Goal: Task Accomplishment & Management: Manage account settings

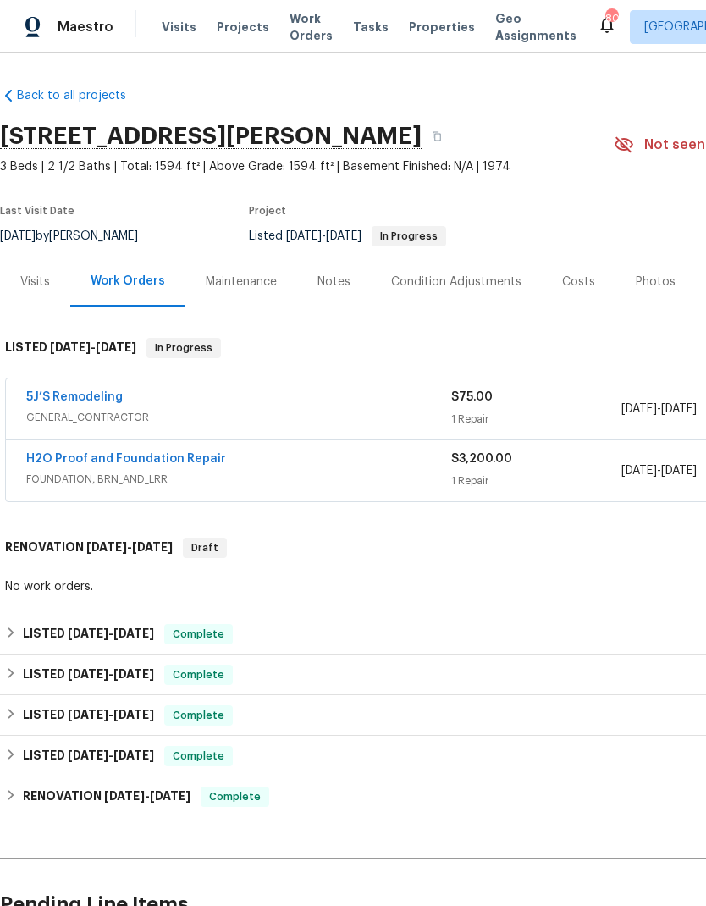
click at [73, 395] on link "5J’S Remodeling" at bounding box center [74, 397] width 97 height 12
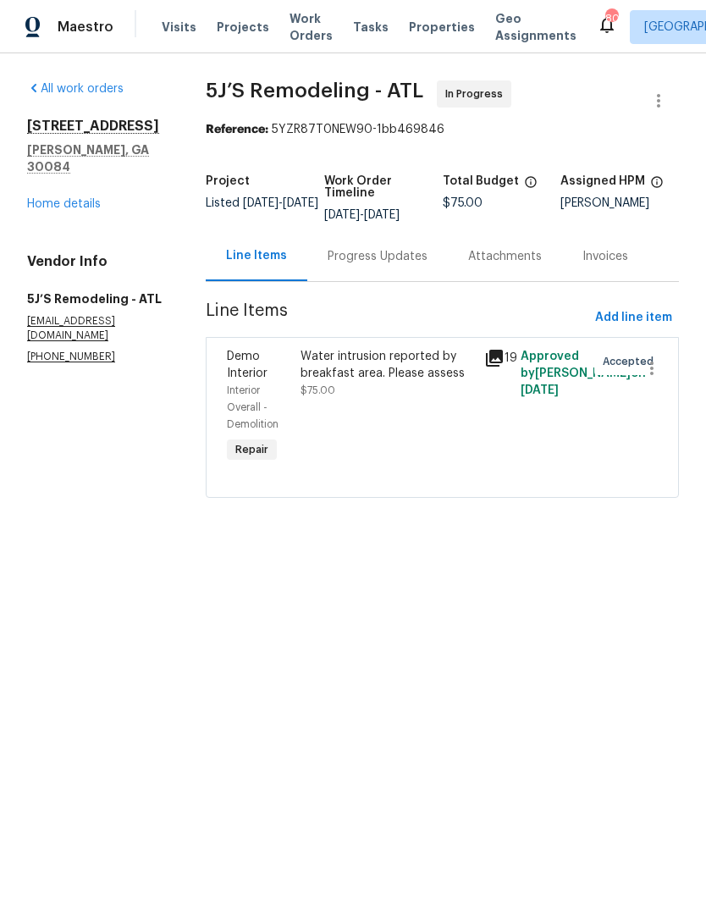
click at [367, 262] on div "Progress Updates" at bounding box center [378, 256] width 100 height 17
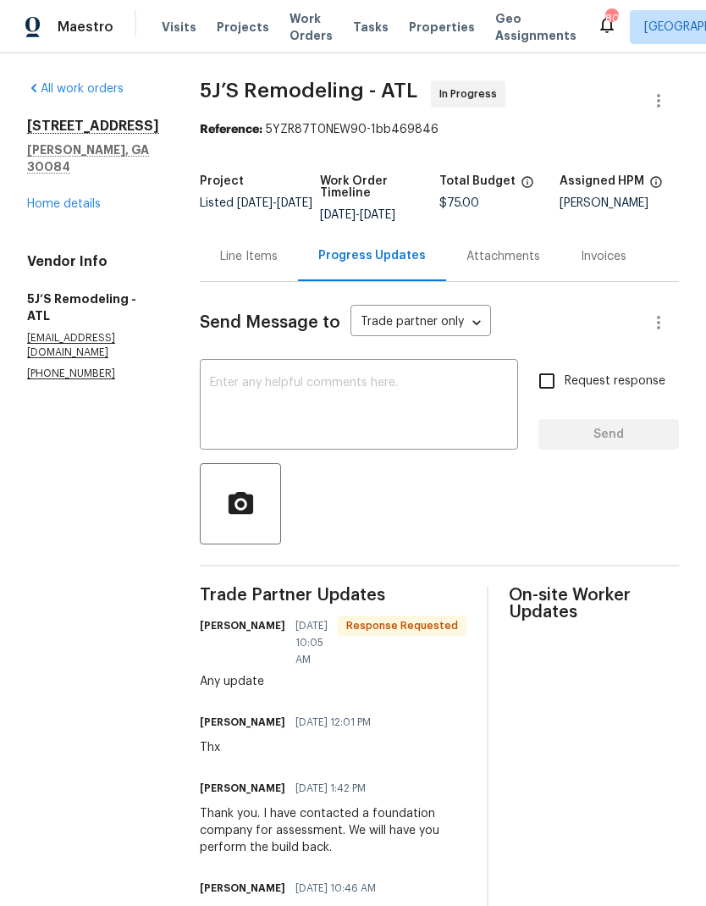
click at [75, 198] on link "Home details" at bounding box center [64, 204] width 74 height 12
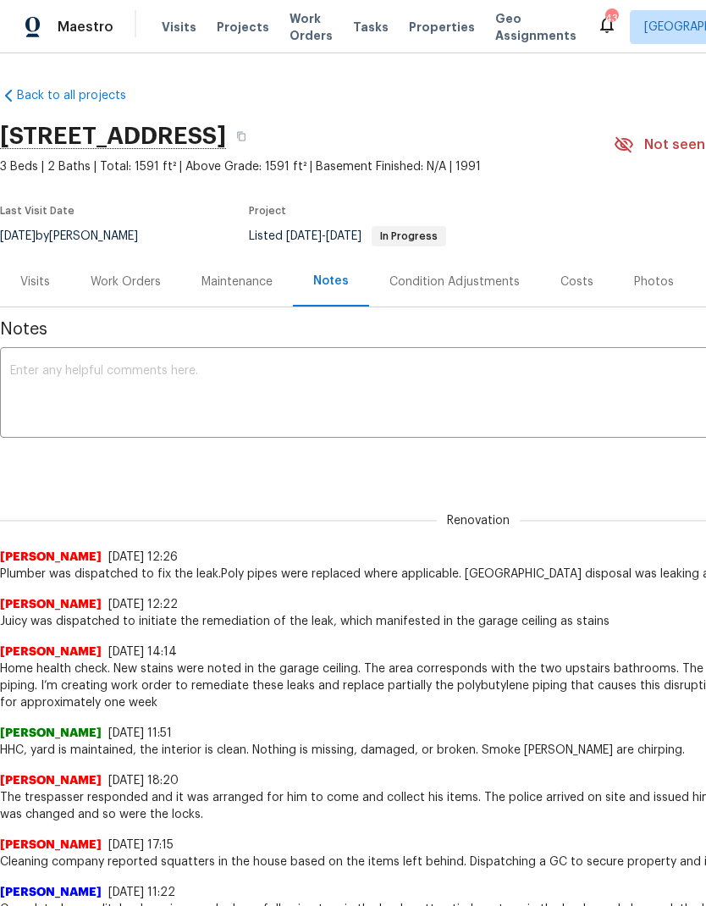
click at [207, 393] on textarea at bounding box center [478, 394] width 937 height 59
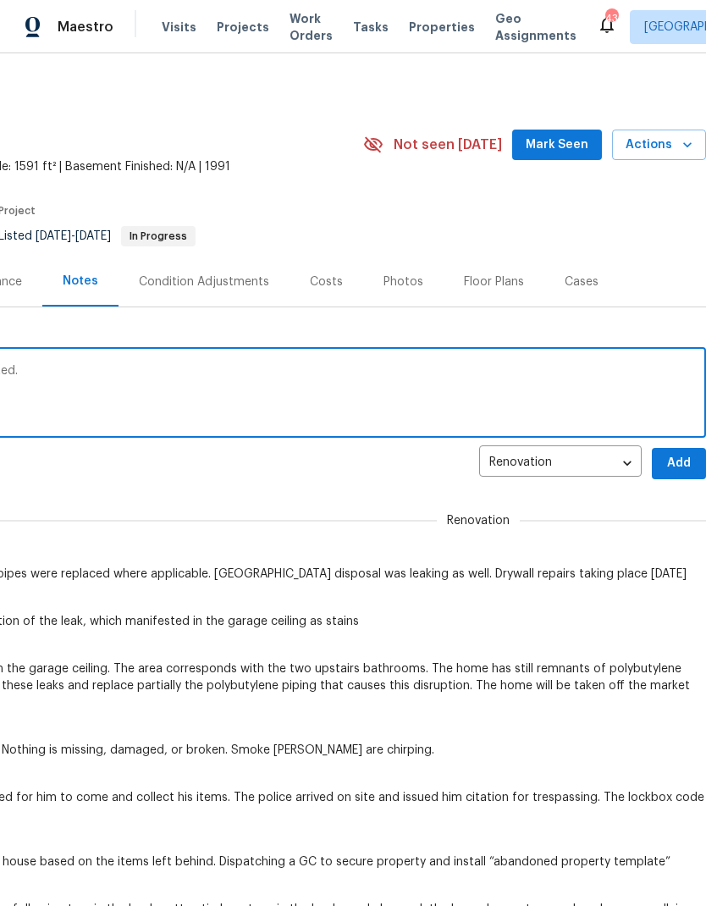
scroll to position [0, 251]
type textarea "The ceiling is patched. Repairs are completed."
click at [674, 451] on button "Add" at bounding box center [679, 463] width 54 height 31
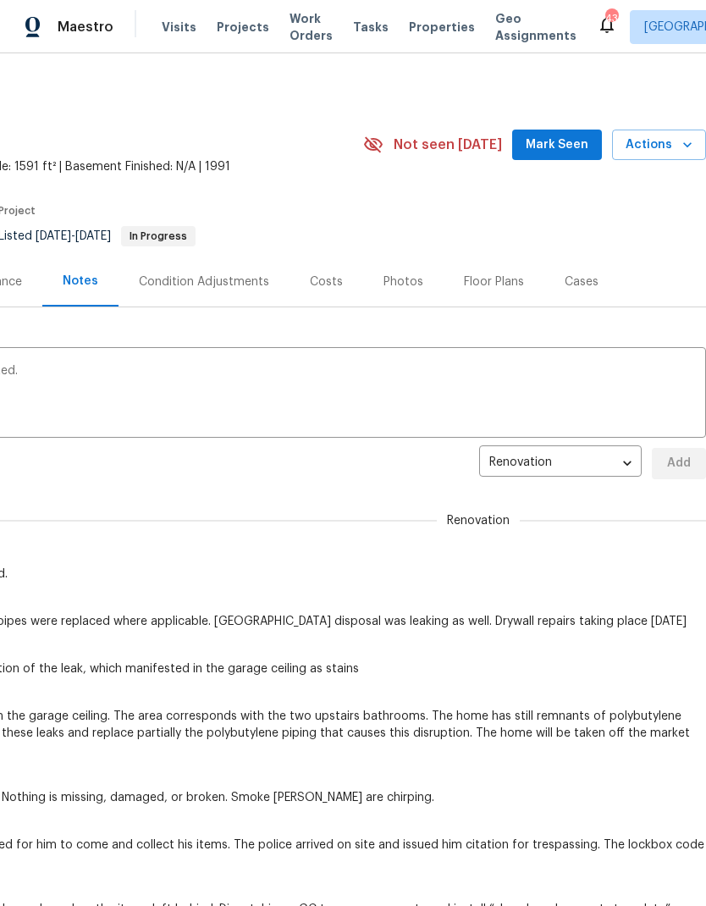
click at [561, 137] on span "Mark Seen" at bounding box center [557, 145] width 63 height 21
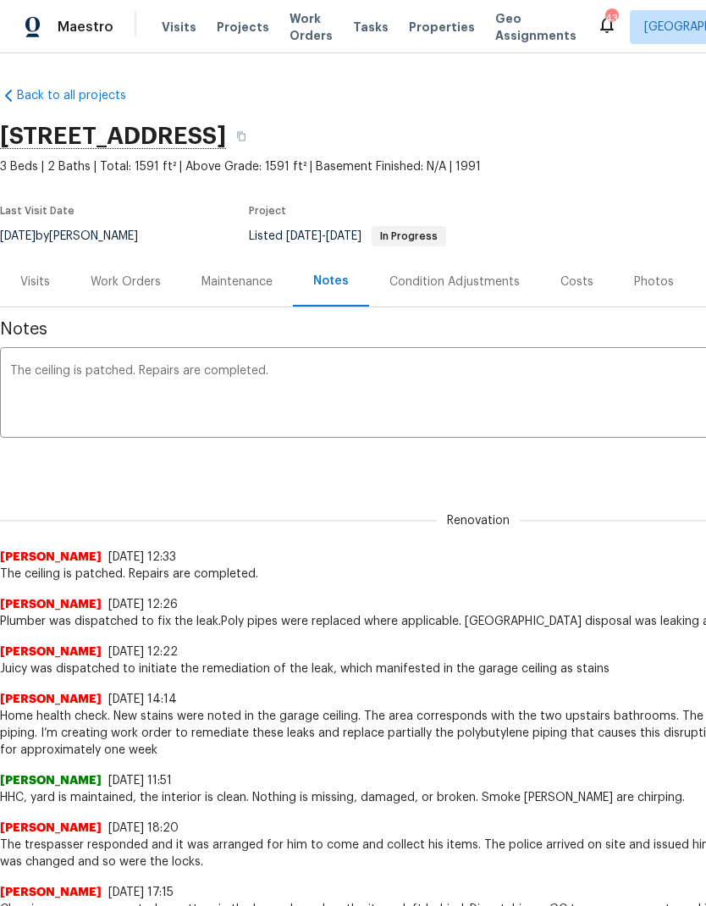
scroll to position [0, 0]
click at [123, 290] on div "Work Orders" at bounding box center [126, 282] width 70 height 17
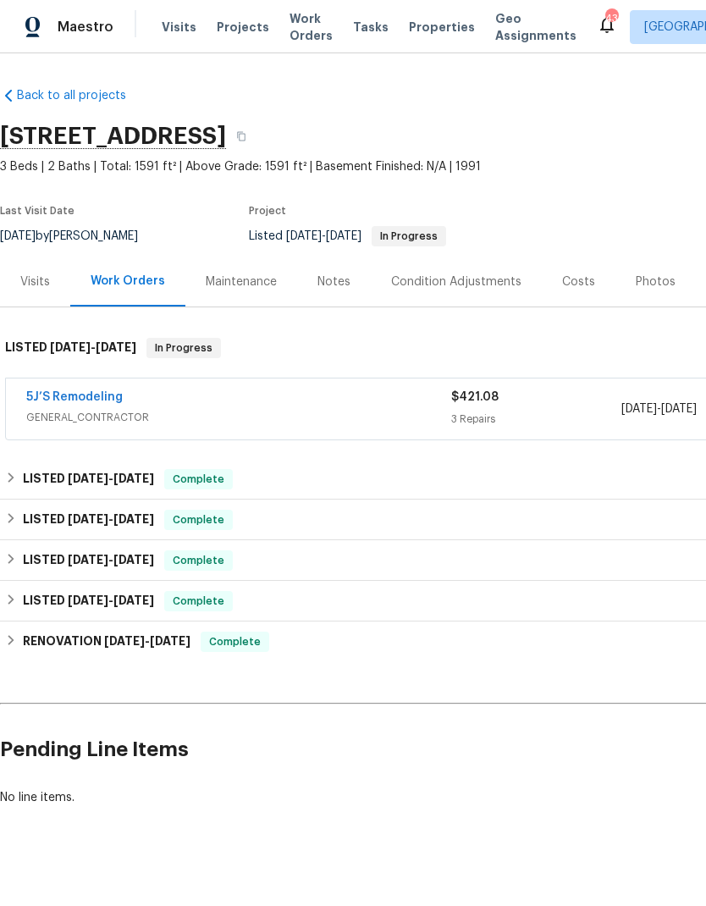
click at [70, 401] on link "5J’S Remodeling" at bounding box center [74, 397] width 97 height 12
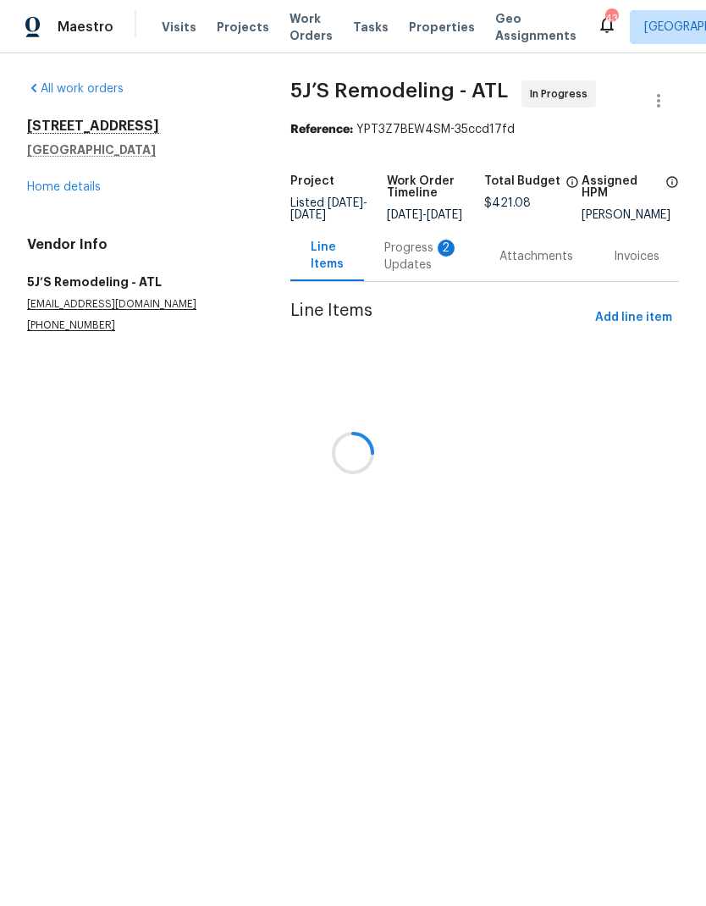
click at [409, 267] on div at bounding box center [353, 453] width 706 height 906
click at [411, 260] on div at bounding box center [353, 453] width 706 height 906
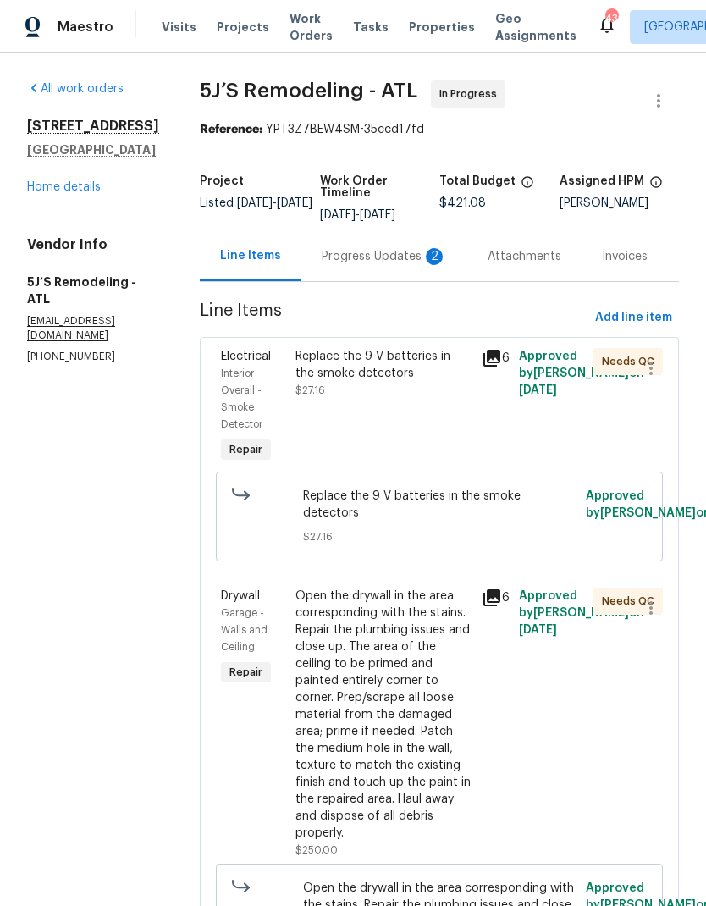
click at [380, 252] on div "Progress Updates 2" at bounding box center [384, 256] width 125 height 17
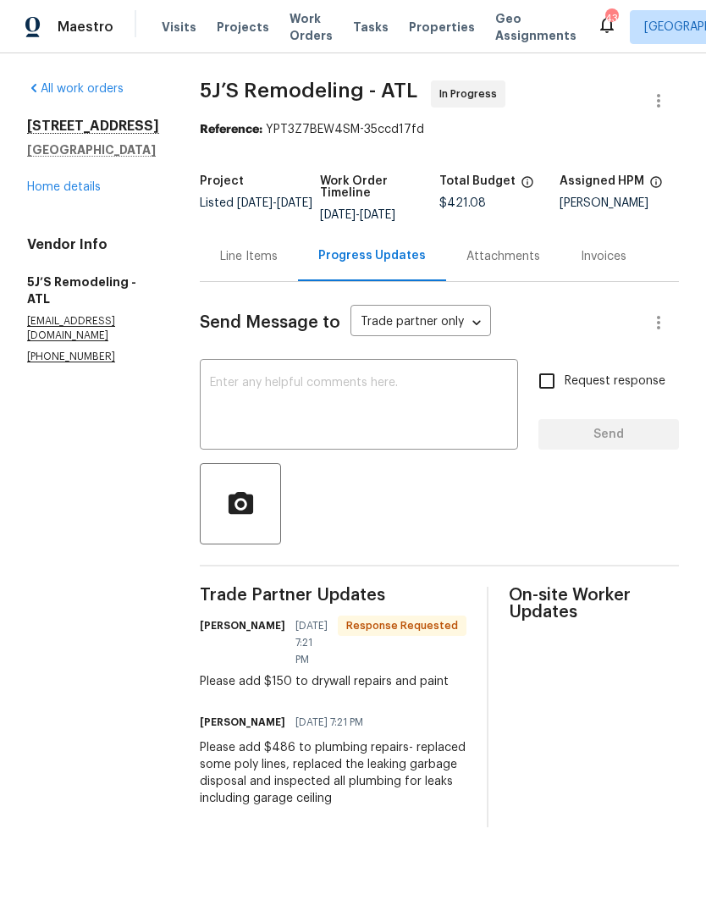
click at [246, 265] on div "Line Items" at bounding box center [249, 256] width 58 height 17
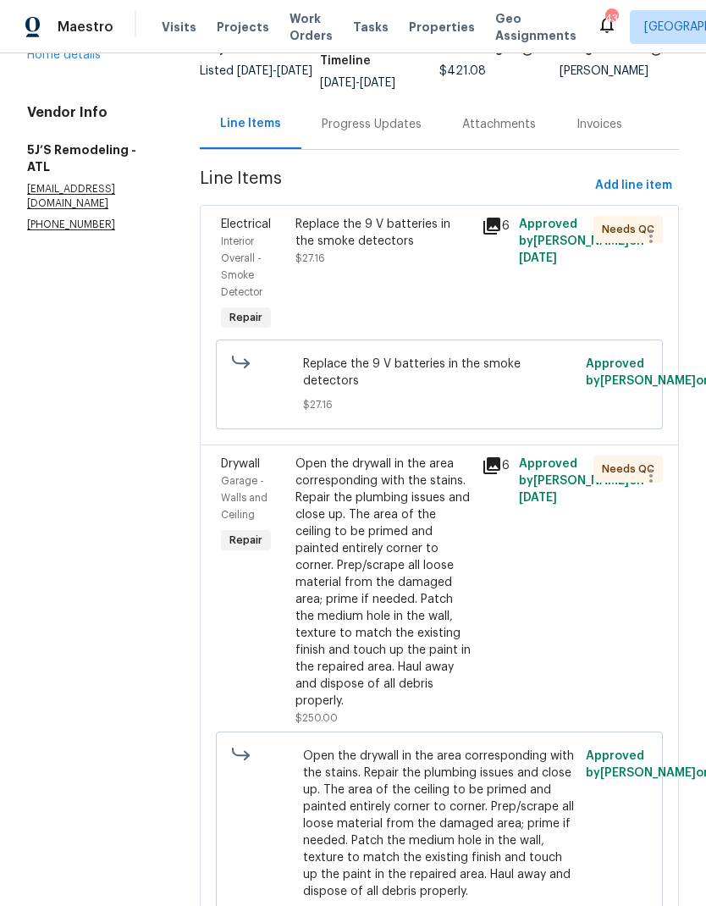
scroll to position [129, 0]
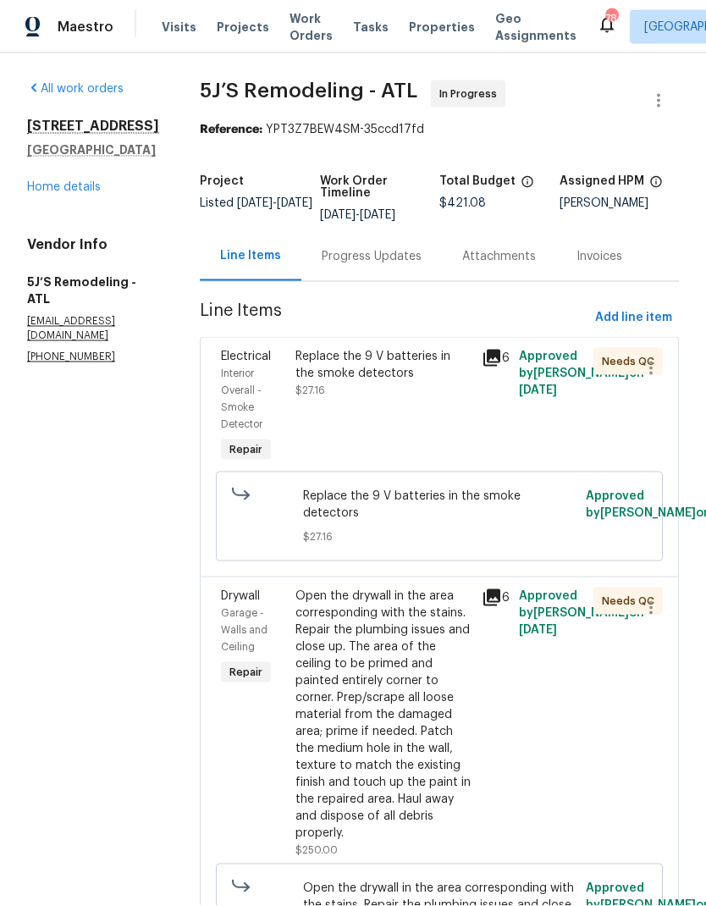
click at [379, 248] on div "Progress Updates" at bounding box center [372, 256] width 100 height 17
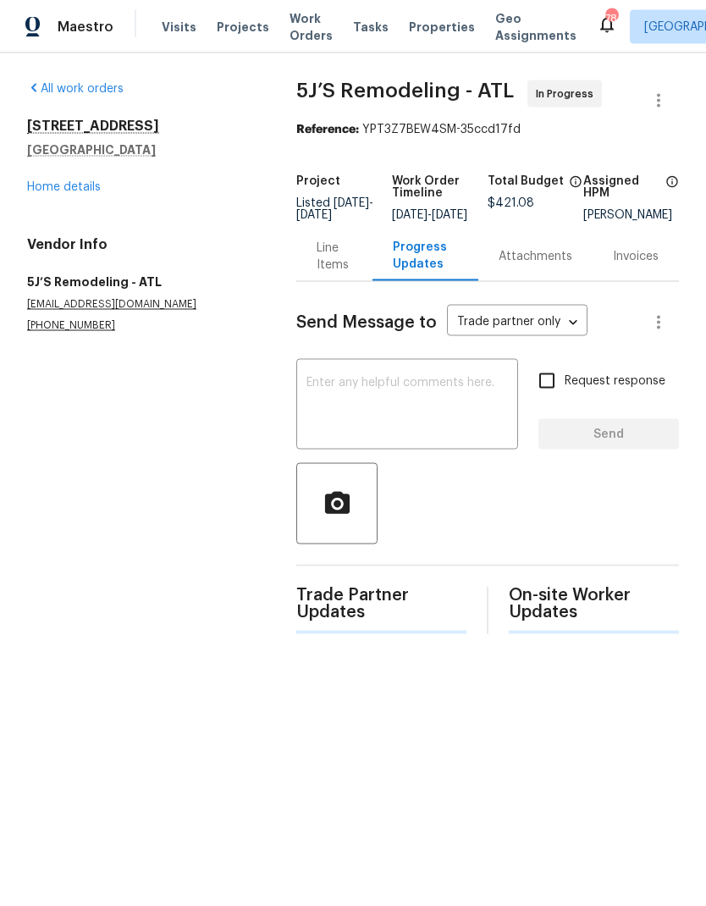
scroll to position [1, 0]
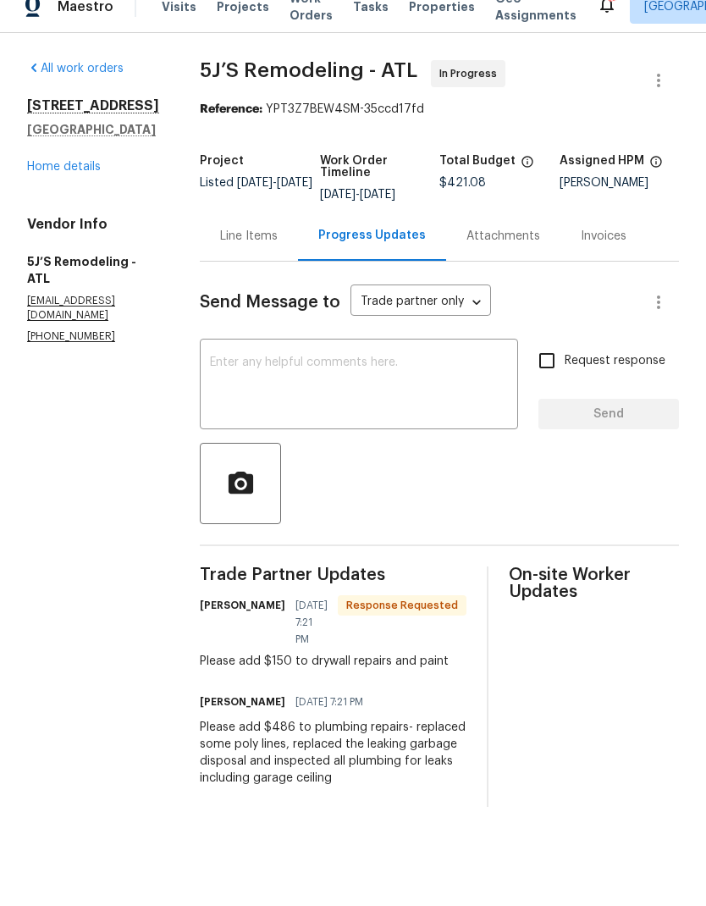
click at [255, 231] on div "Line Items" at bounding box center [249, 256] width 98 height 50
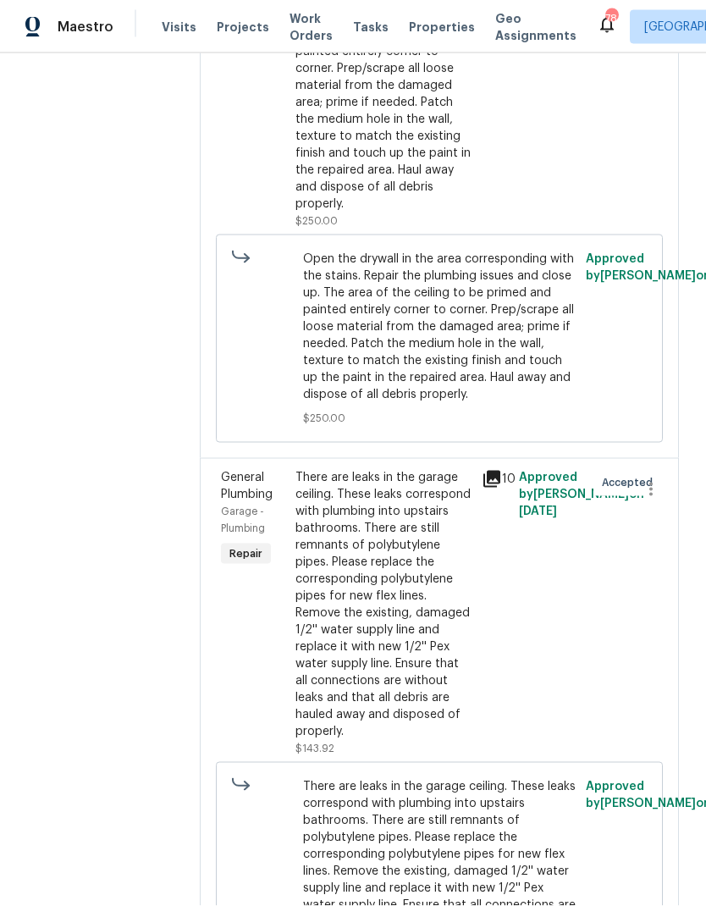
scroll to position [646, 0]
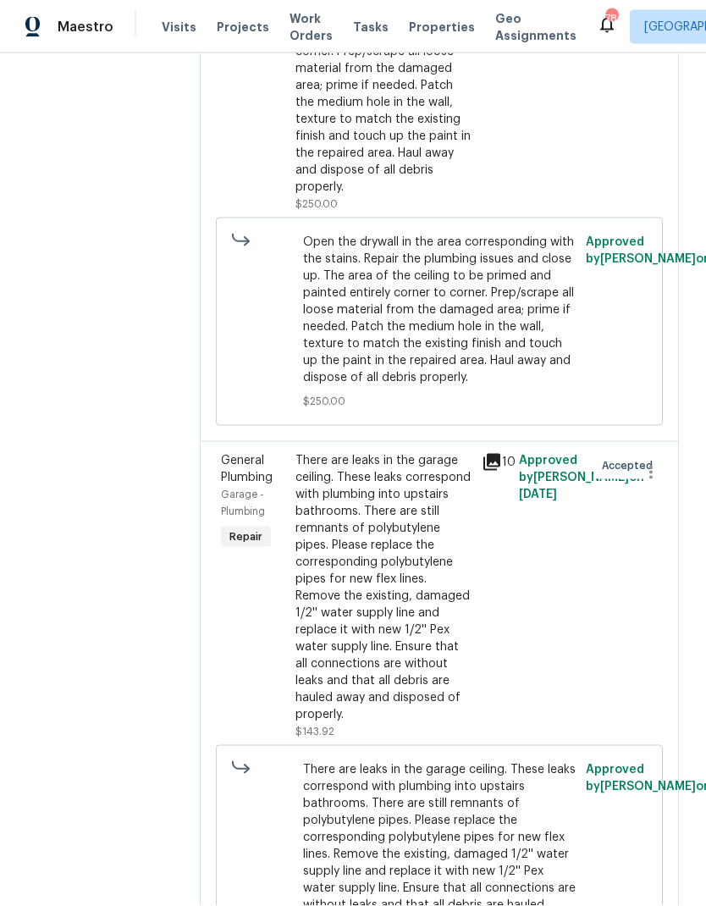
click at [406, 596] on div "There are leaks in the garage ceiling. These leaks correspond with plumbing int…" at bounding box center [384, 587] width 176 height 271
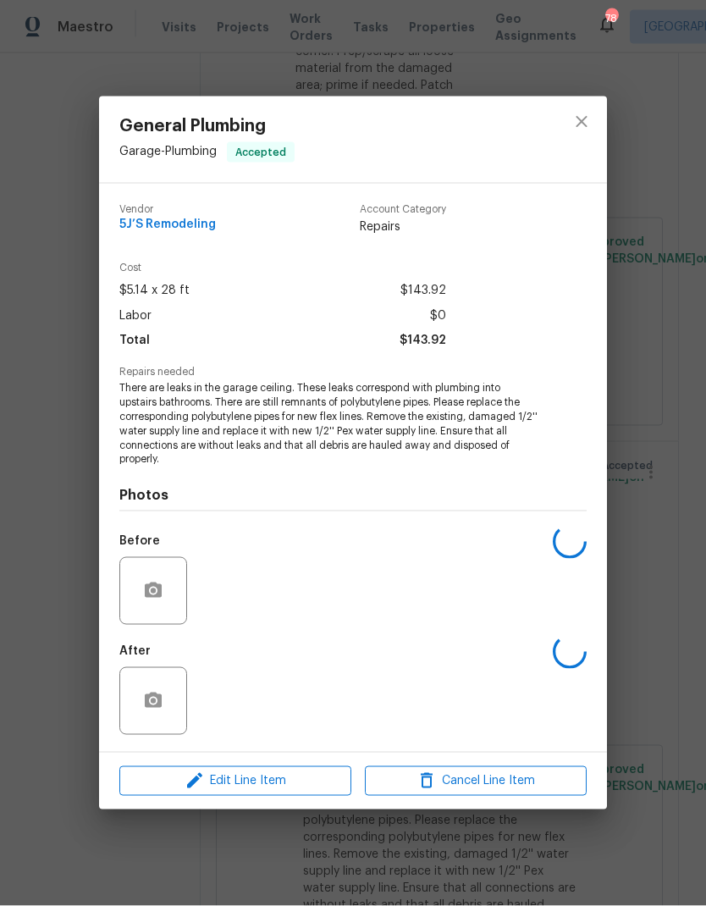
scroll to position [21, 0]
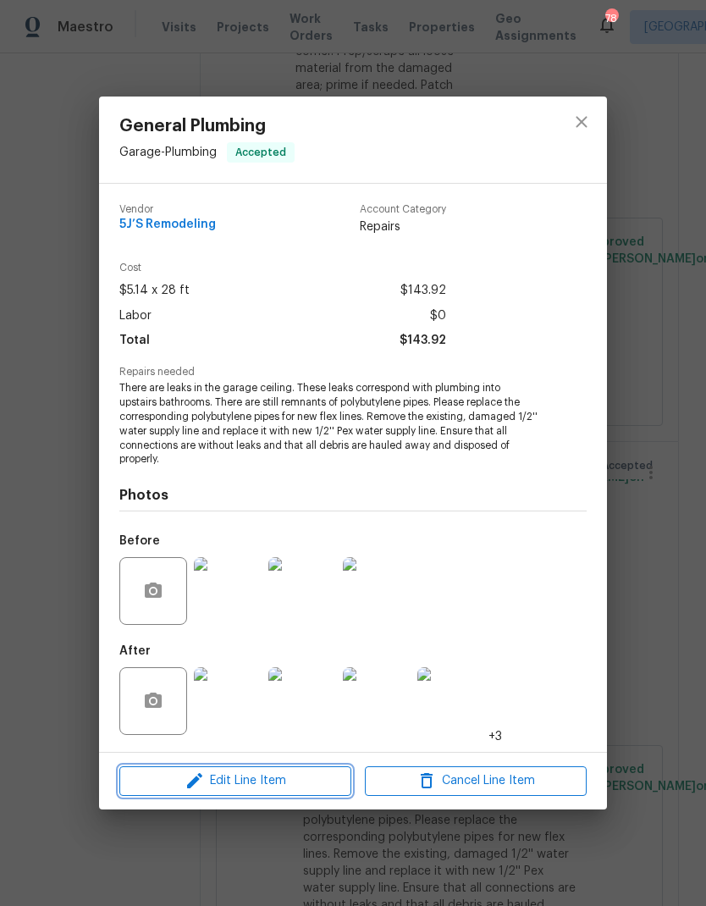
click at [269, 783] on span "Edit Line Item" at bounding box center [235, 781] width 222 height 21
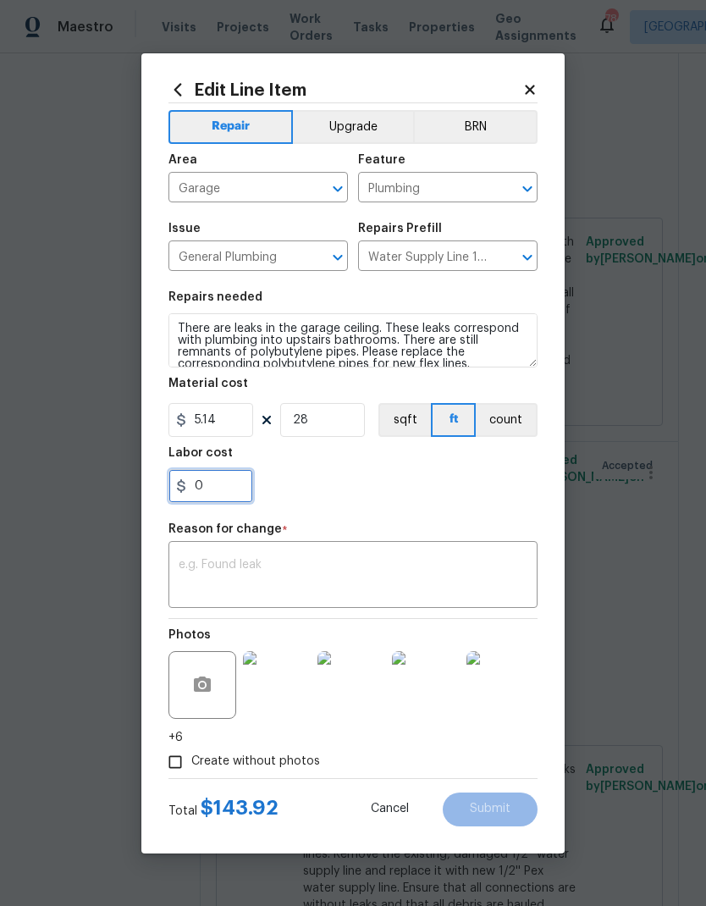
click at [232, 490] on input "0" at bounding box center [211, 486] width 85 height 34
type input "486"
click at [336, 572] on textarea at bounding box center [353, 577] width 349 height 36
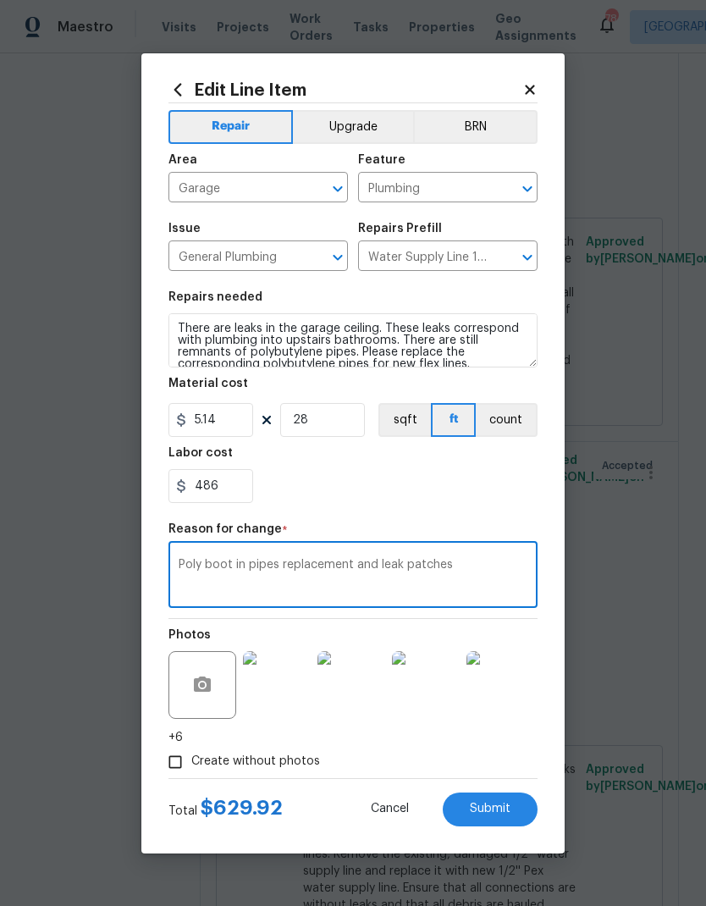
type textarea "Poly boot in pipes replacement and leak patches"
click at [487, 811] on span "Submit" at bounding box center [490, 809] width 41 height 13
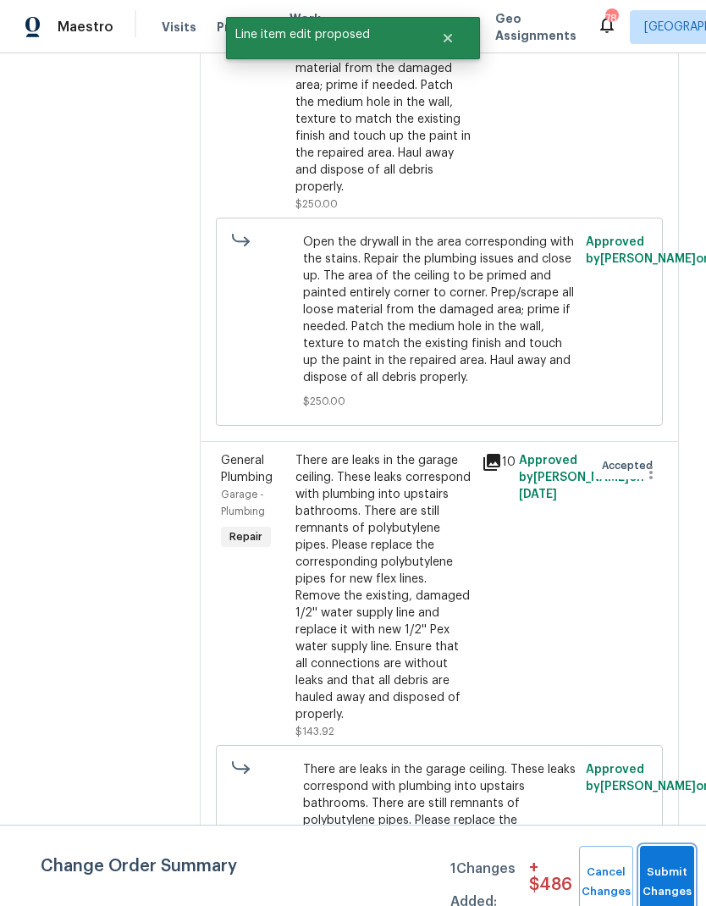
click at [671, 872] on button "Submit Changes" at bounding box center [667, 882] width 54 height 73
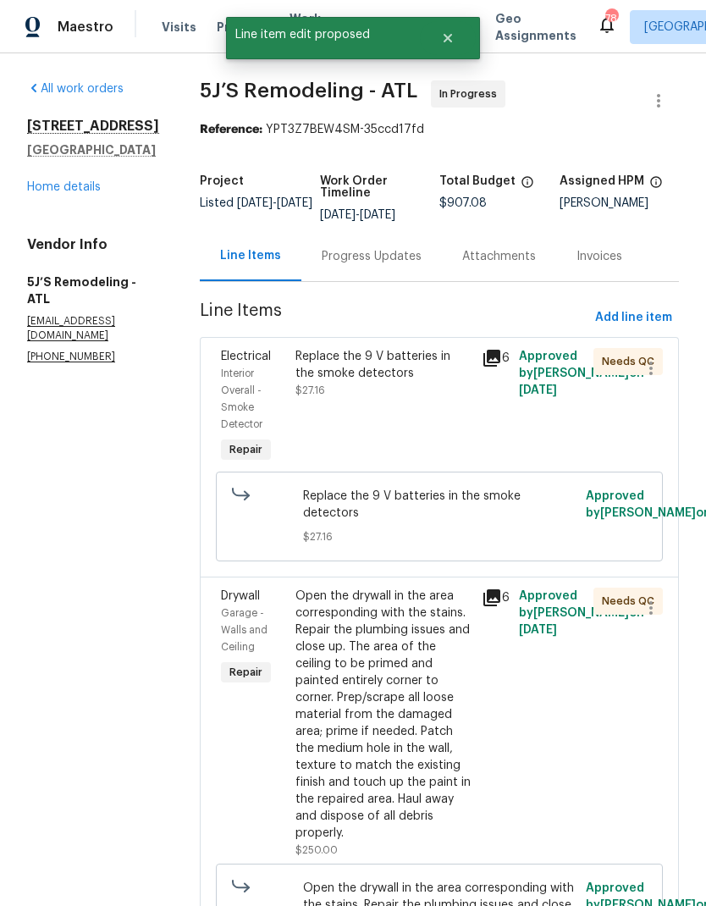
scroll to position [0, 0]
click at [371, 248] on div "Progress Updates" at bounding box center [372, 256] width 100 height 17
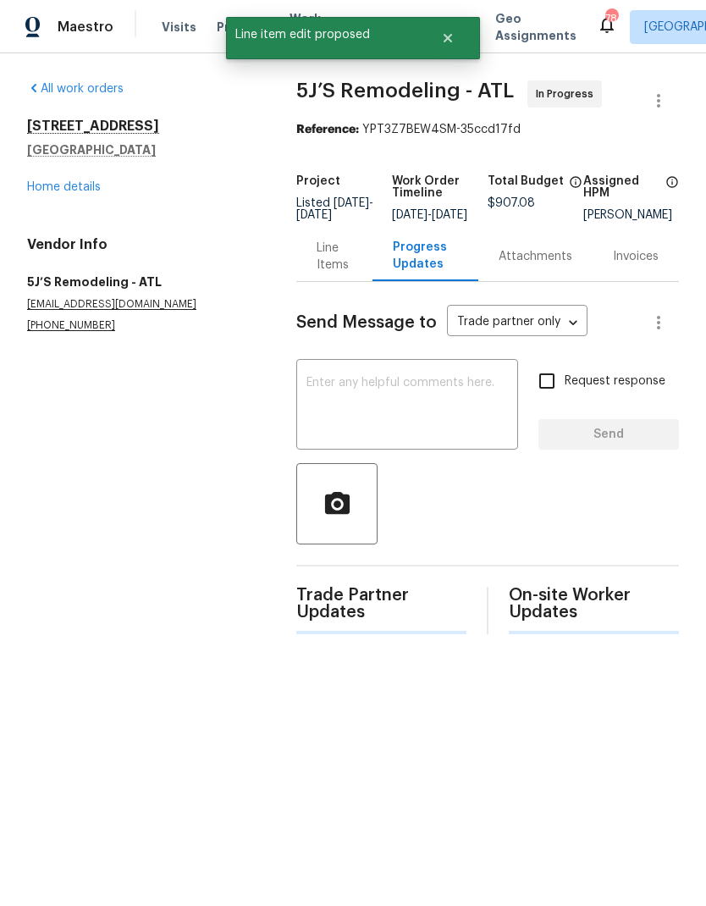
scroll to position [1, 0]
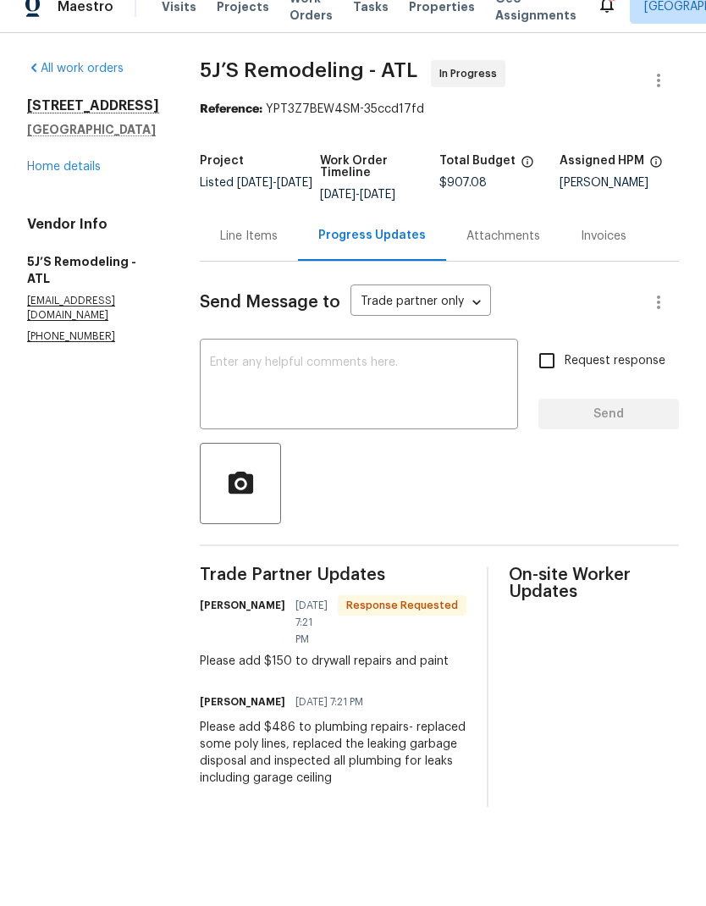
click at [239, 251] on div "Line Items" at bounding box center [249, 256] width 98 height 50
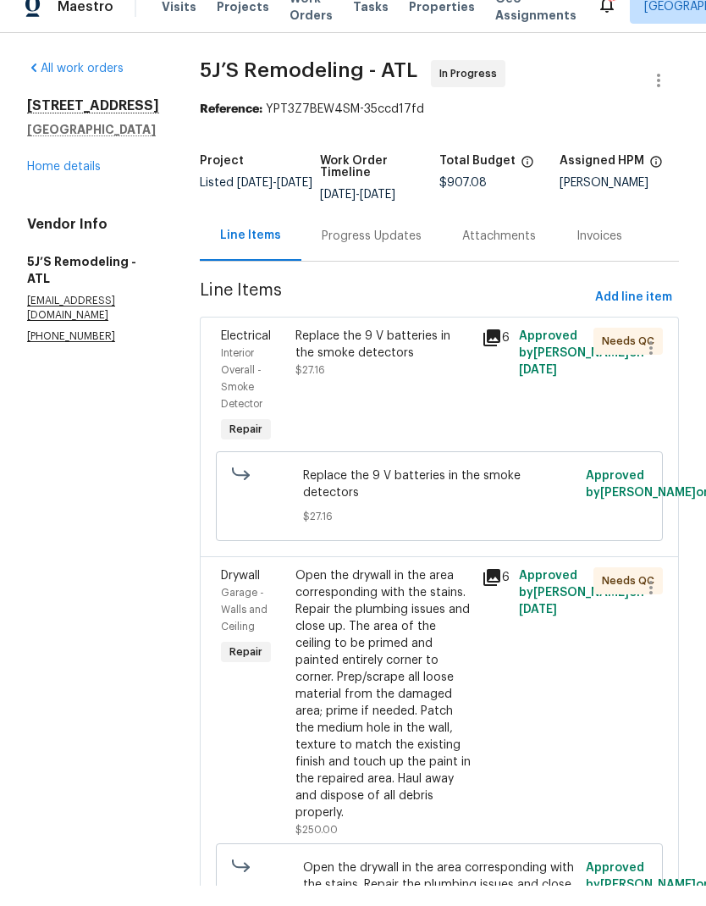
scroll to position [21, 0]
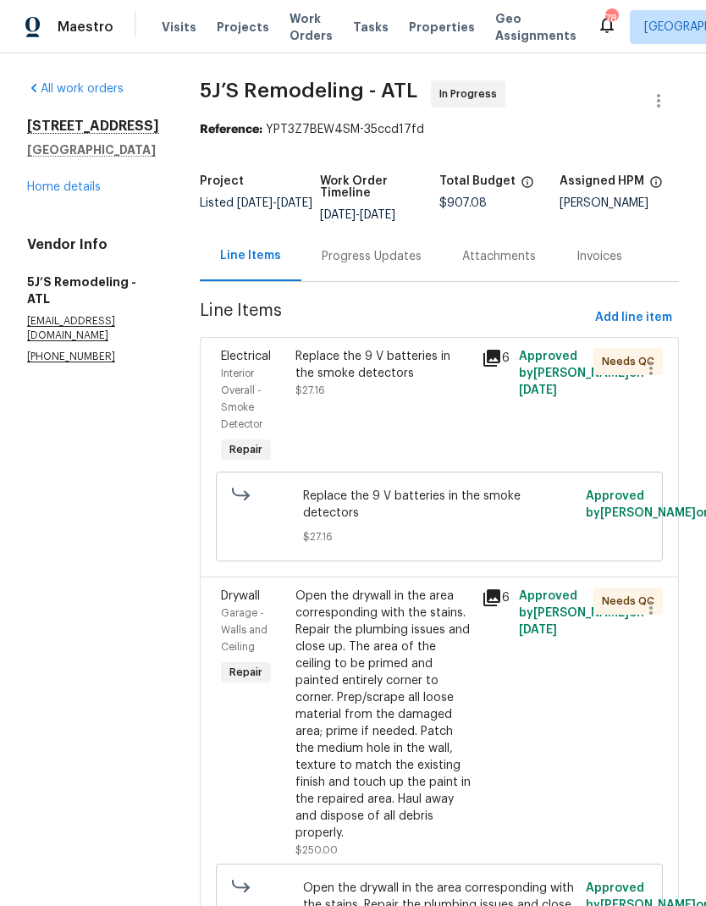
click at [427, 712] on div "Open the drywall in the area corresponding with the stains. Repair the plumbing…" at bounding box center [384, 715] width 176 height 254
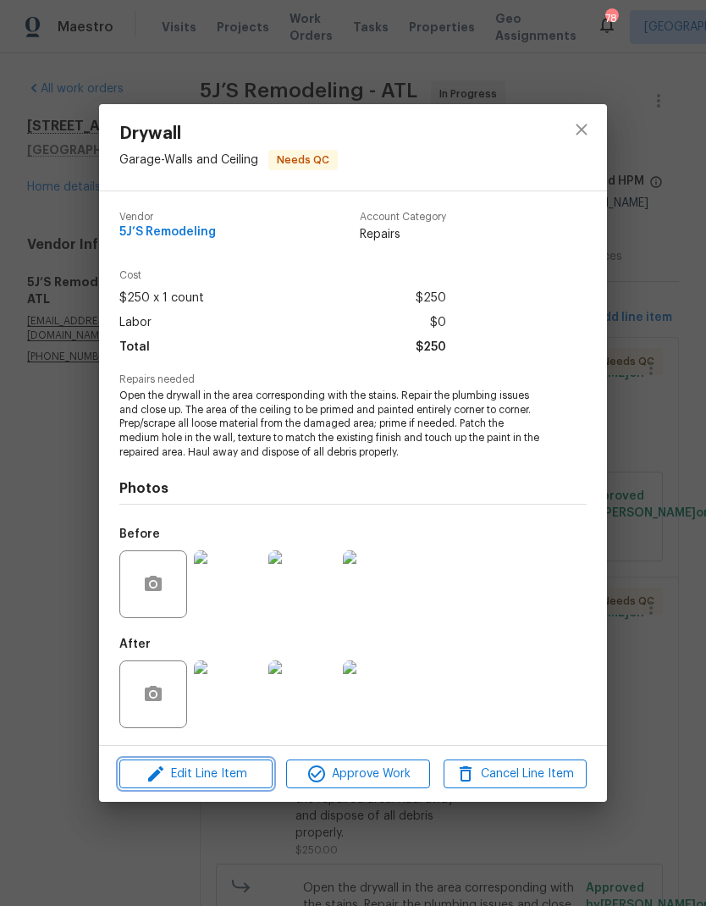
click at [230, 774] on span "Edit Line Item" at bounding box center [195, 774] width 143 height 21
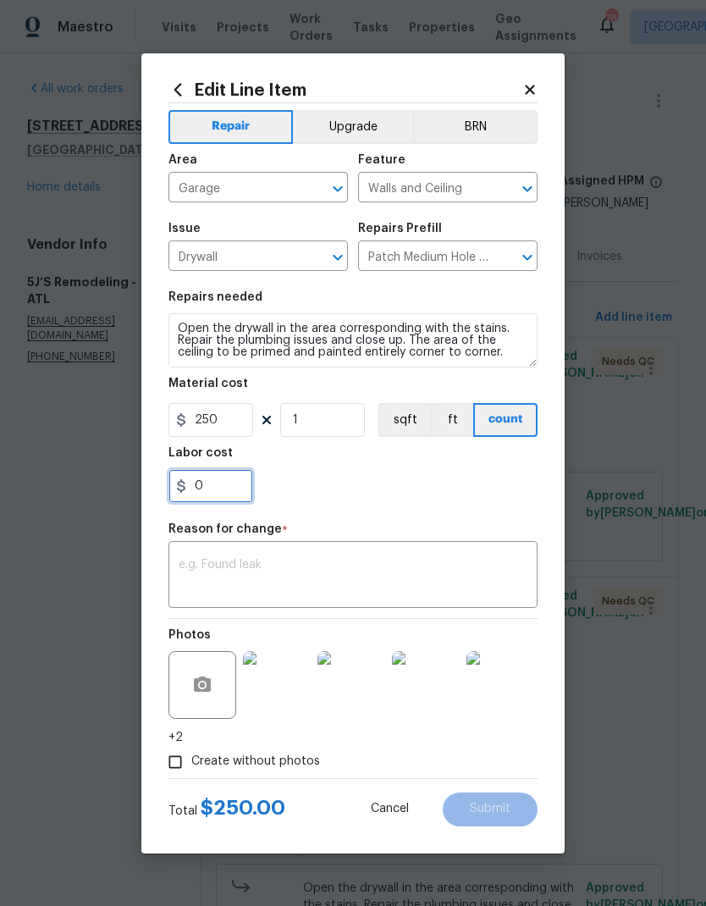
click at [230, 485] on input "0" at bounding box center [211, 486] width 85 height 34
type input "150"
click at [331, 589] on textarea at bounding box center [353, 577] width 349 height 36
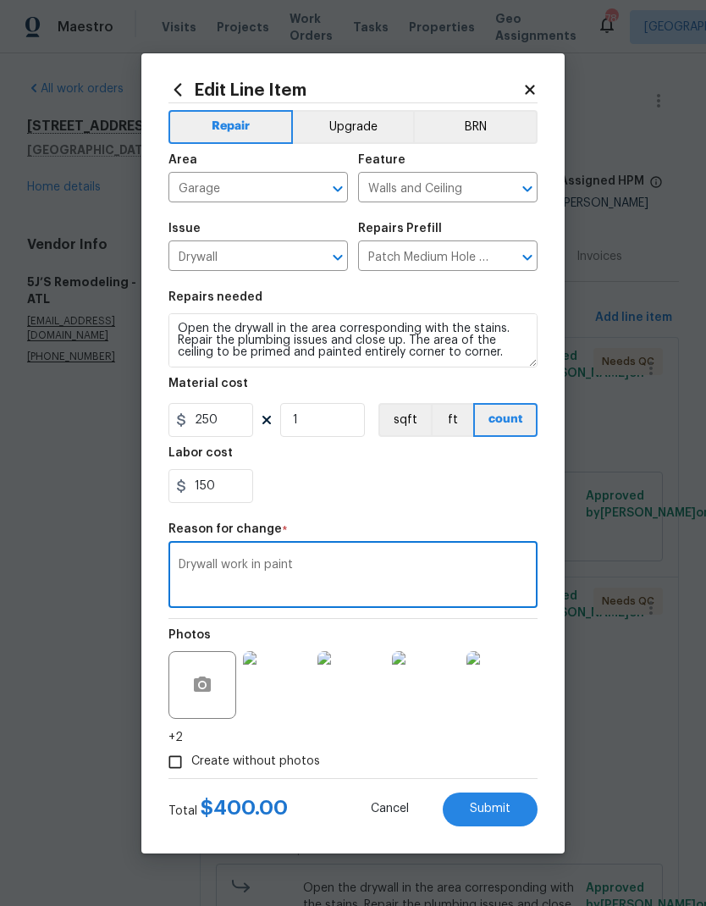
click at [254, 563] on textarea "Drywall work in paint" at bounding box center [353, 577] width 349 height 36
click at [254, 562] on textarea "Drywall work in paint" at bounding box center [353, 577] width 349 height 36
type textarea "Drywall work and paint"
click at [489, 805] on span "Submit" at bounding box center [490, 809] width 41 height 13
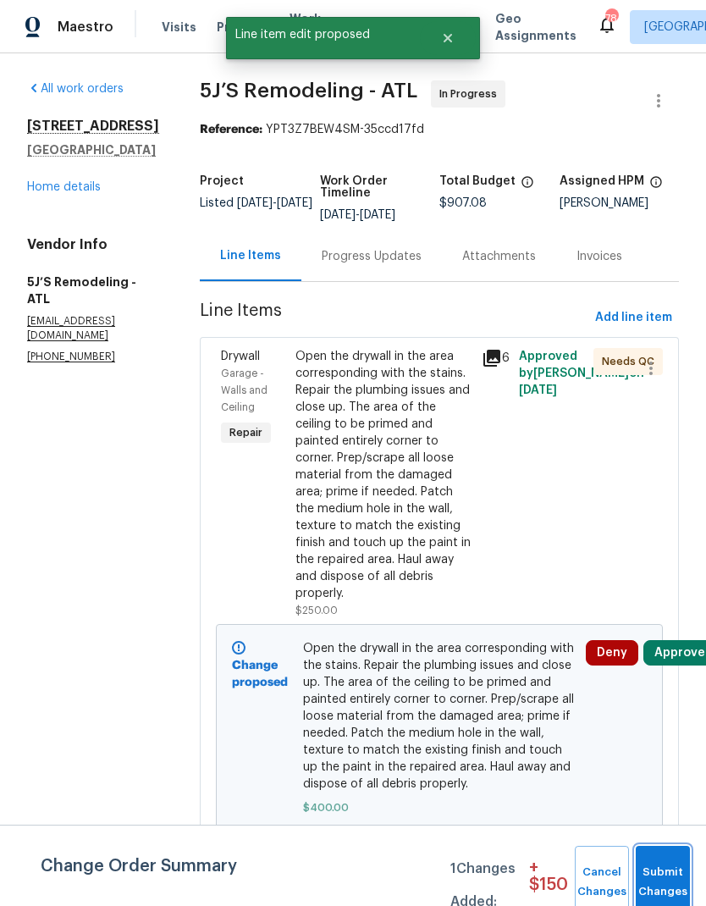
click at [667, 869] on button "Submit Changes" at bounding box center [663, 882] width 54 height 73
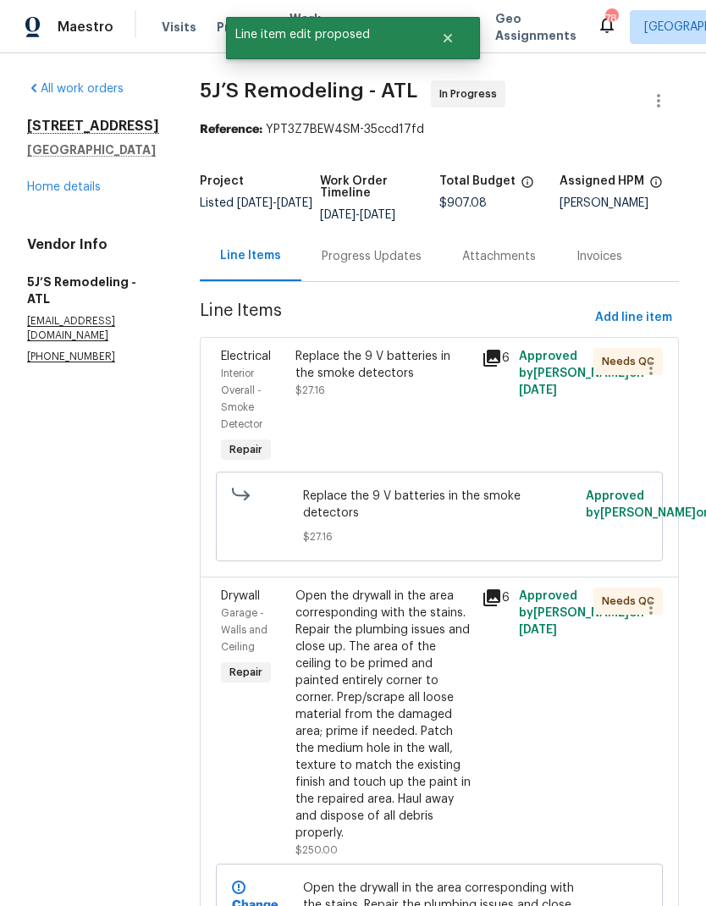
click at [495, 350] on icon at bounding box center [492, 358] width 17 height 17
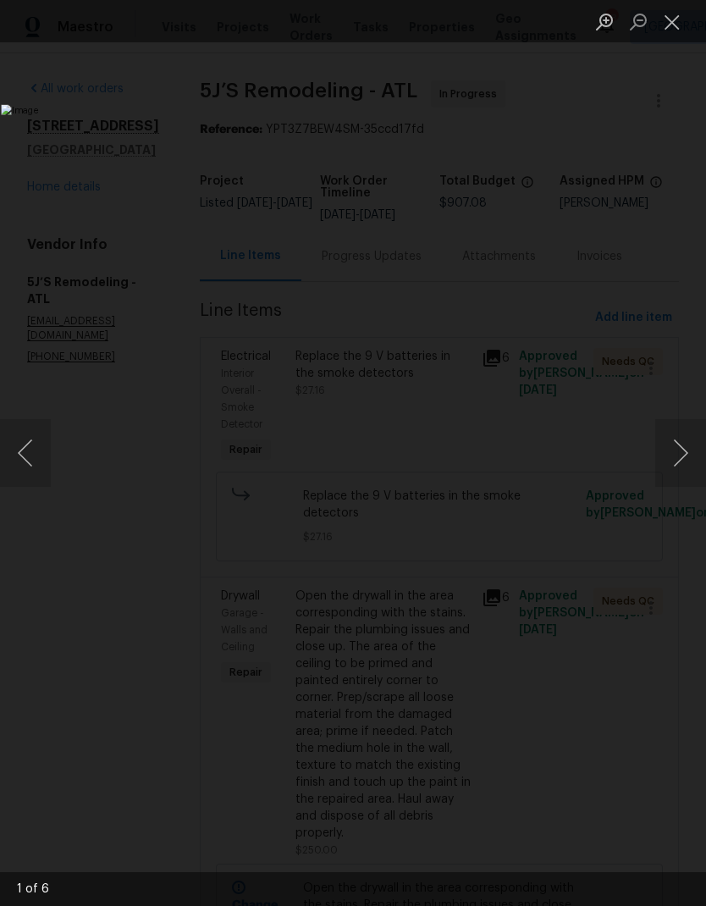
click at [672, 468] on button "Next image" at bounding box center [680, 453] width 51 height 68
click at [673, 454] on button "Next image" at bounding box center [680, 453] width 51 height 68
click at [671, 27] on button "Close lightbox" at bounding box center [672, 22] width 34 height 30
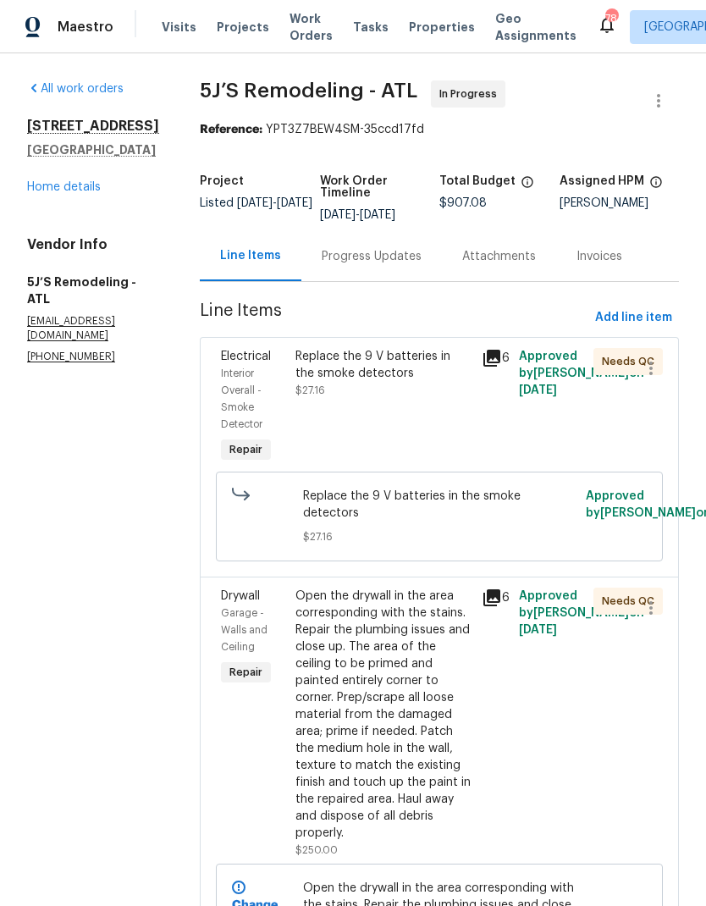
click at [389, 388] on div "Replace the 9 V batteries in the smoke detectors $27.16" at bounding box center [383, 407] width 186 height 129
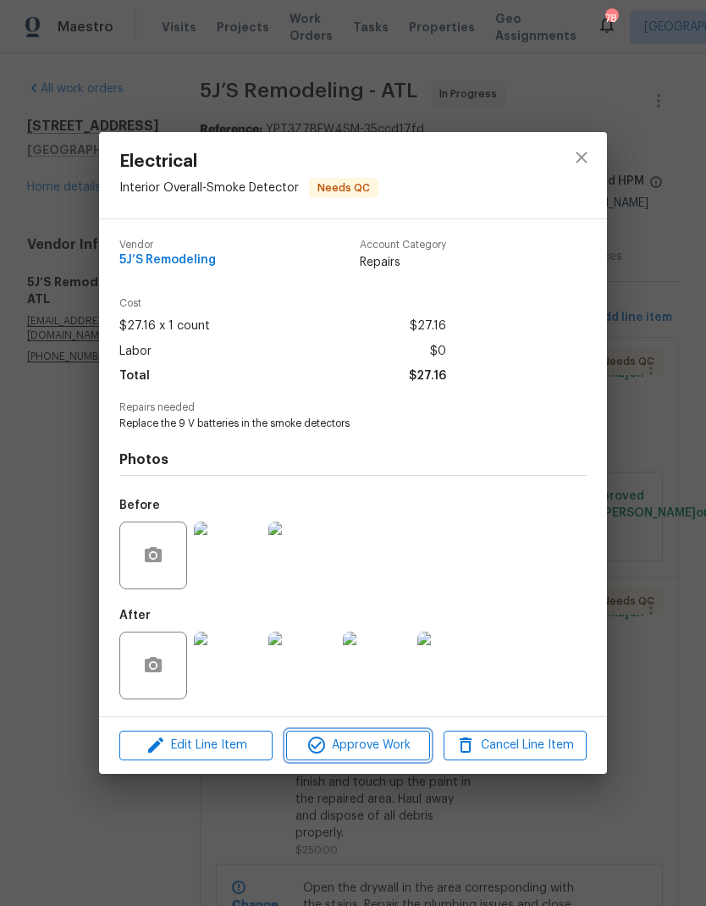
click at [379, 750] on span "Approve Work" at bounding box center [357, 745] width 133 height 21
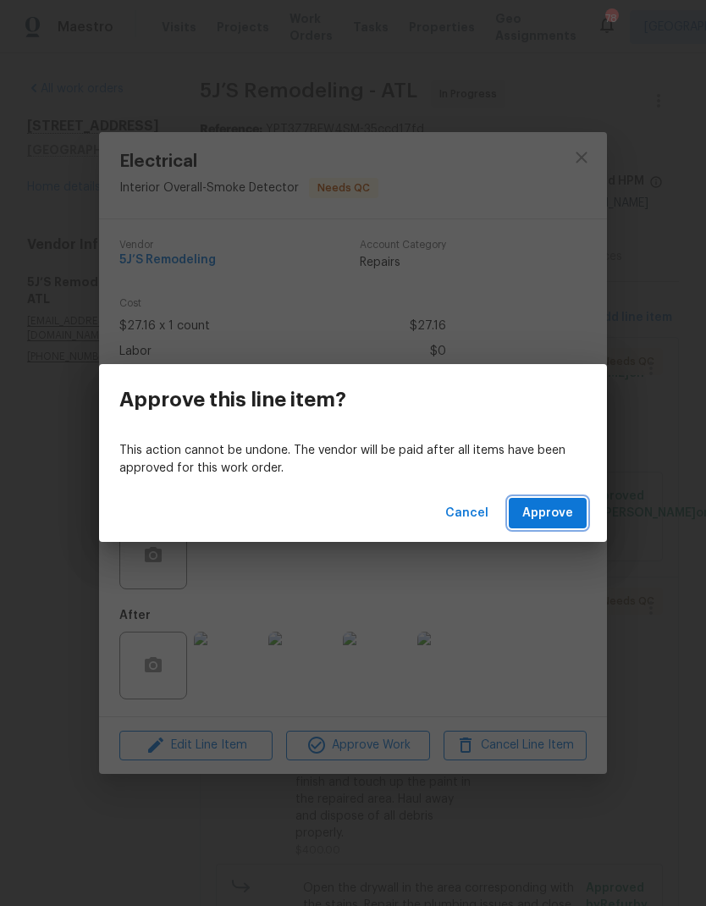
click at [572, 507] on span "Approve" at bounding box center [548, 513] width 51 height 21
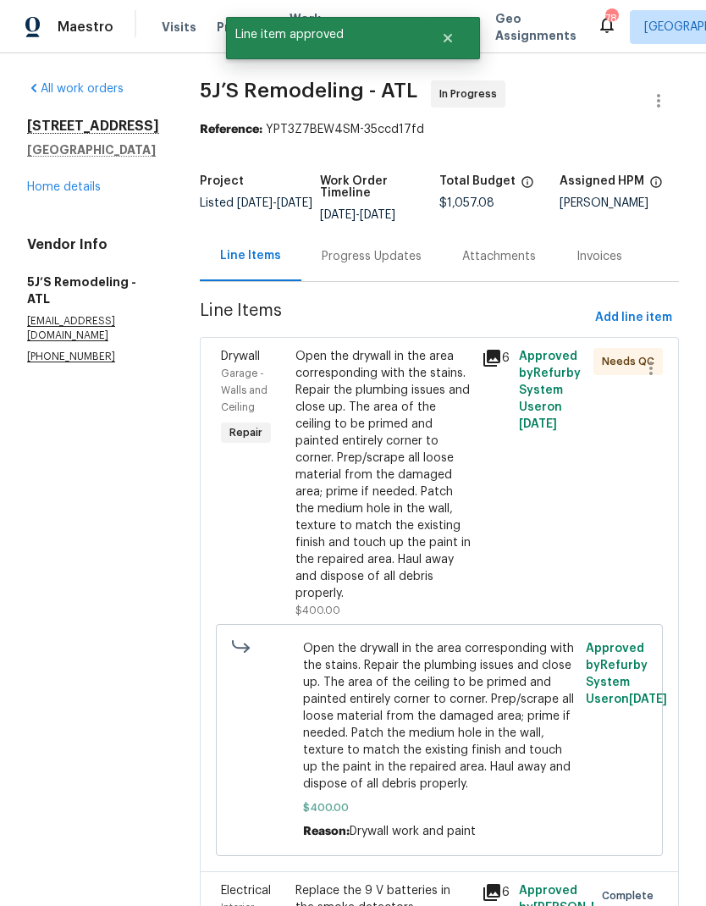
click at [401, 489] on div "Open the drywall in the area corresponding with the stains. Repair the plumbing…" at bounding box center [384, 475] width 176 height 254
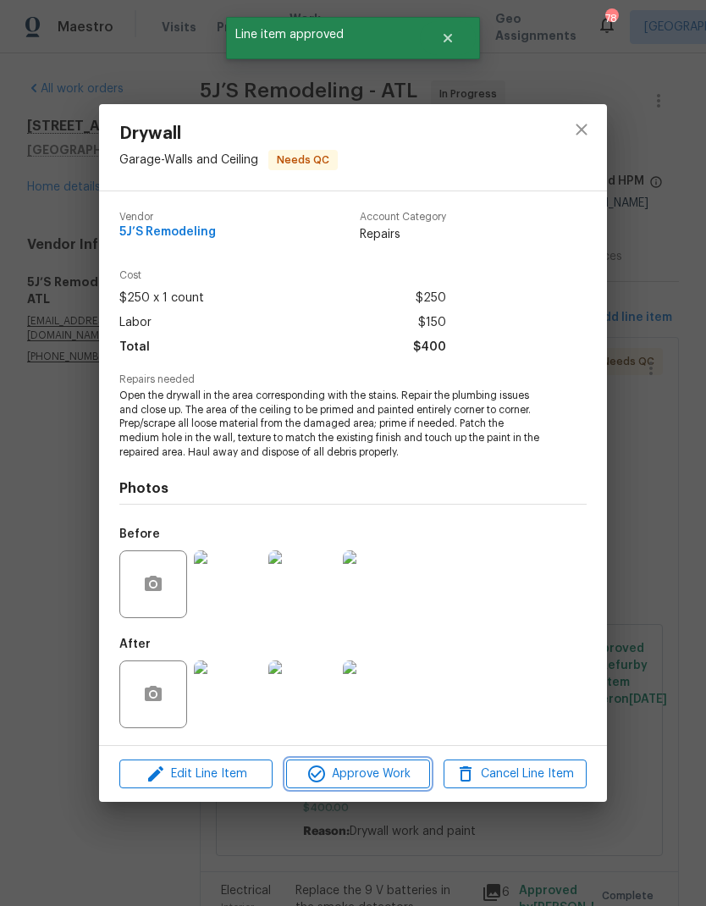
click at [384, 775] on span "Approve Work" at bounding box center [357, 774] width 133 height 21
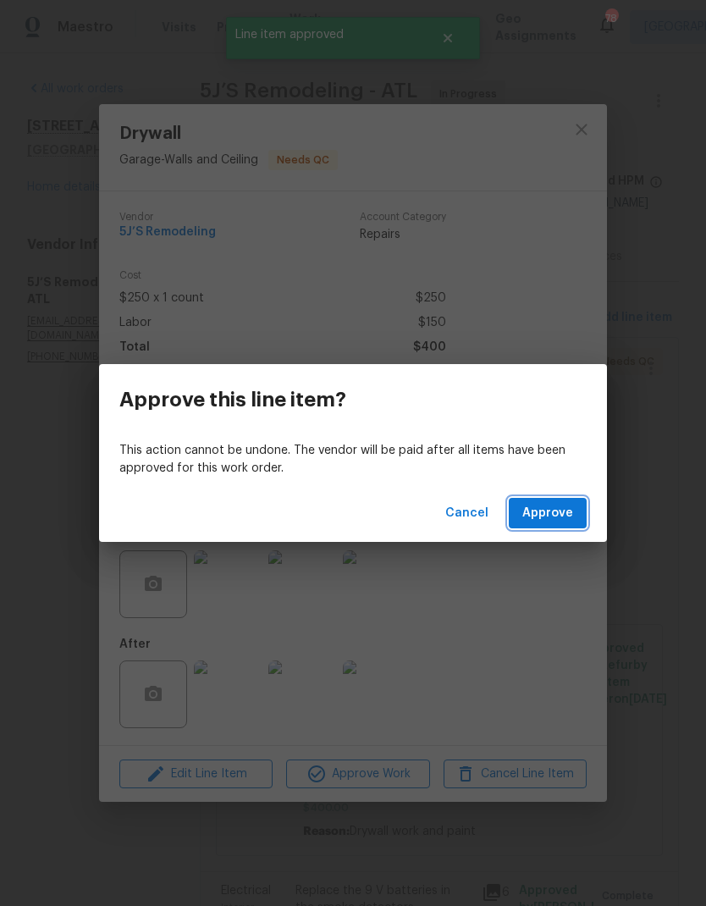
click at [566, 512] on span "Approve" at bounding box center [548, 513] width 51 height 21
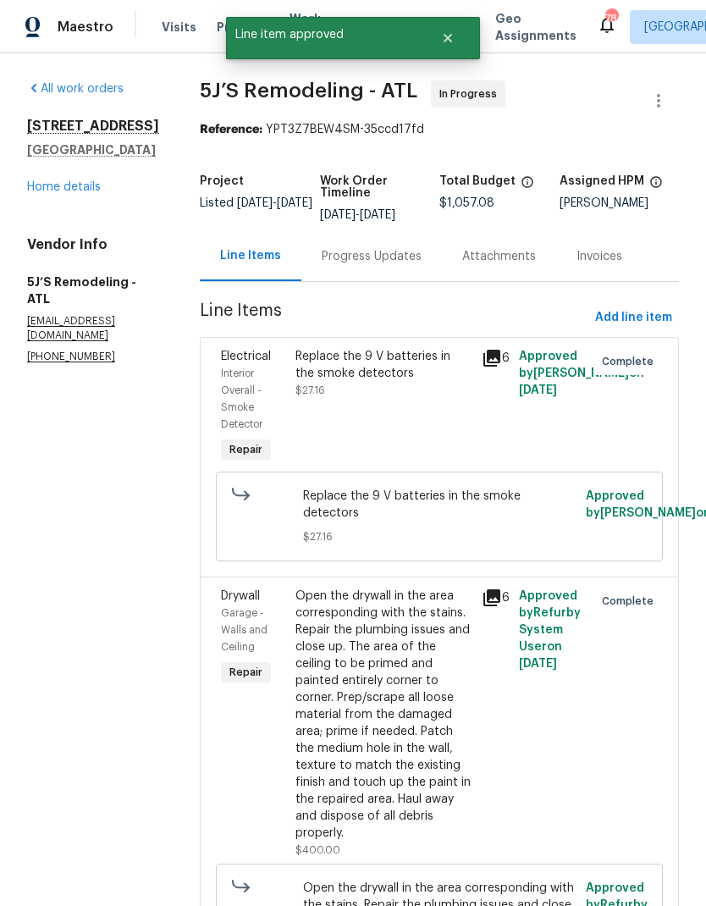
click at [499, 593] on icon at bounding box center [492, 597] width 17 height 17
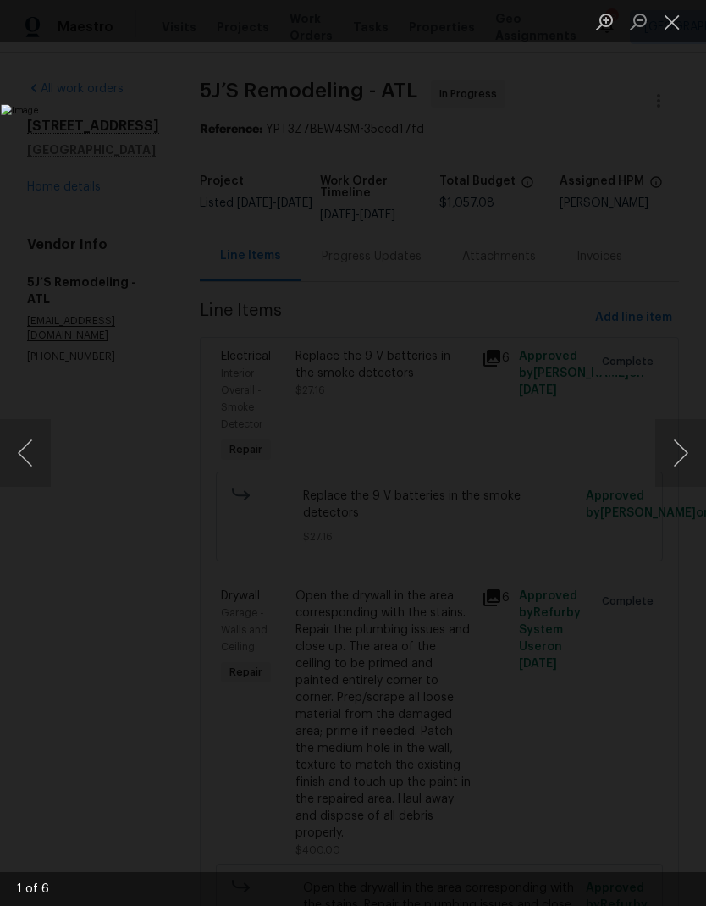
click at [677, 466] on button "Next image" at bounding box center [680, 453] width 51 height 68
click at [674, 470] on button "Next image" at bounding box center [680, 453] width 51 height 68
click at [688, 460] on button "Next image" at bounding box center [680, 453] width 51 height 68
click at [678, 21] on button "Close lightbox" at bounding box center [672, 22] width 34 height 30
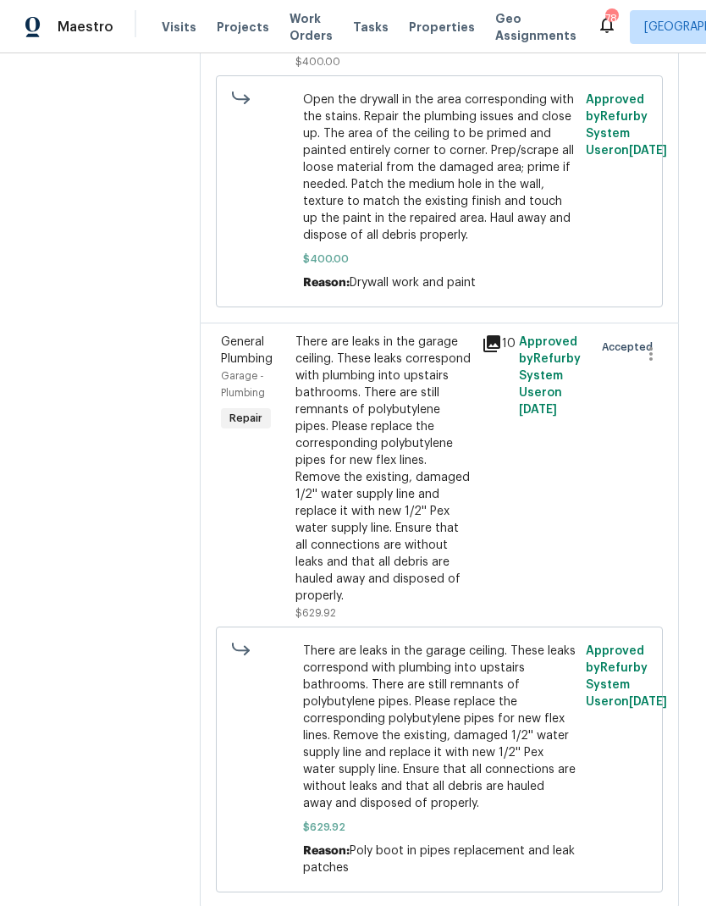
scroll to position [788, 0]
click at [495, 338] on icon at bounding box center [492, 344] width 17 height 17
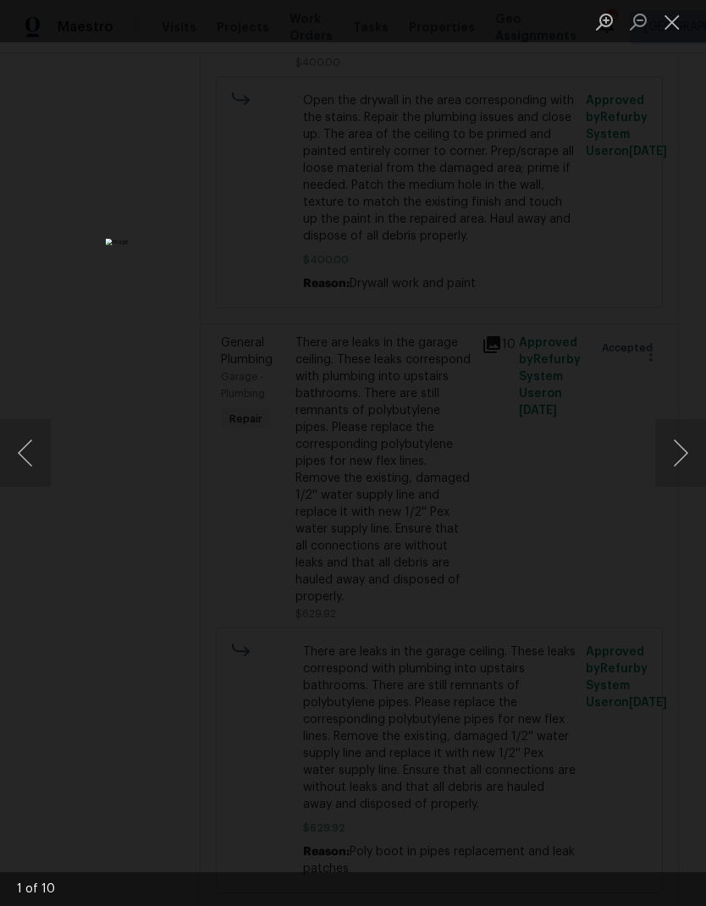
click at [673, 460] on button "Next image" at bounding box center [680, 453] width 51 height 68
click at [670, 457] on button "Next image" at bounding box center [680, 453] width 51 height 68
click at [664, 463] on button "Next image" at bounding box center [680, 453] width 51 height 68
click at [667, 19] on button "Close lightbox" at bounding box center [672, 22] width 34 height 30
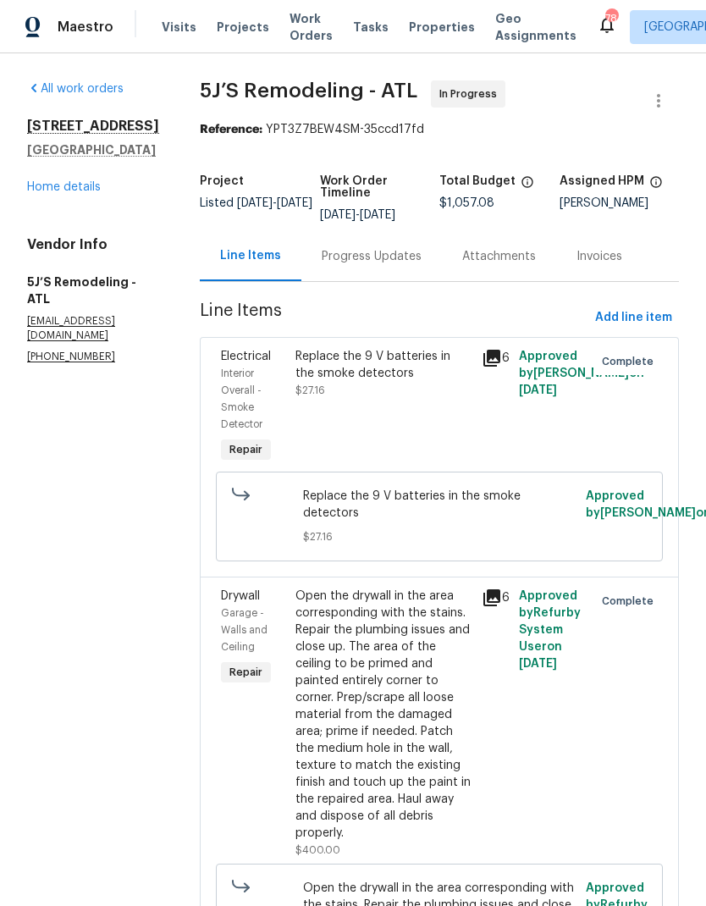
scroll to position [0, 0]
click at [91, 193] on link "Home details" at bounding box center [64, 187] width 74 height 12
